Goal: Task Accomplishment & Management: Manage account settings

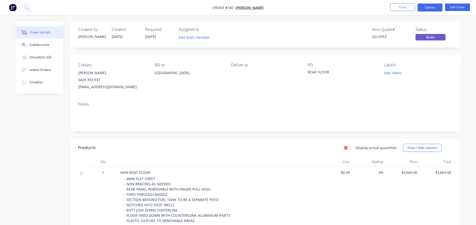
drag, startPoint x: 0, startPoint y: 0, endPoint x: 398, endPoint y: 3, distance: 397.6
click at [398, 3] on nav "Order #740 - [PERSON_NAME] Close Options Edit Quote" at bounding box center [238, 7] width 476 height 15
click at [394, 10] on button "Close" at bounding box center [402, 8] width 25 height 8
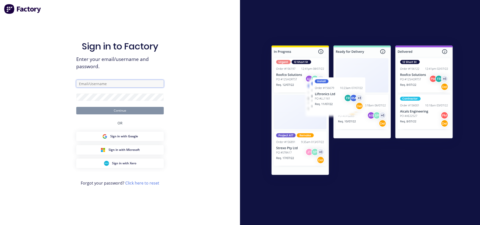
type input "[PERSON_NAME][EMAIL_ADDRESS][DOMAIN_NAME]"
click at [119, 110] on button "Continue" at bounding box center [120, 111] width 88 height 8
